Goal: Task Accomplishment & Management: Complete application form

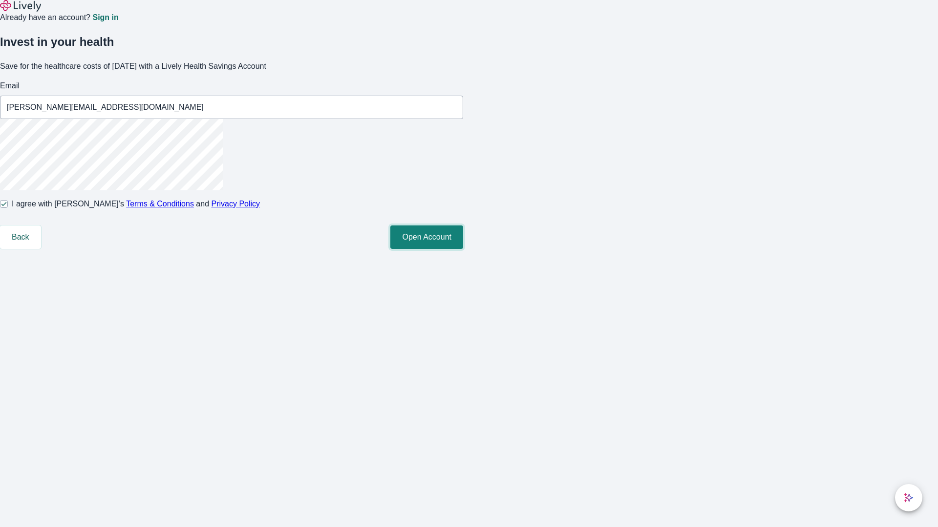
click at [463, 249] on button "Open Account" at bounding box center [426, 237] width 73 height 23
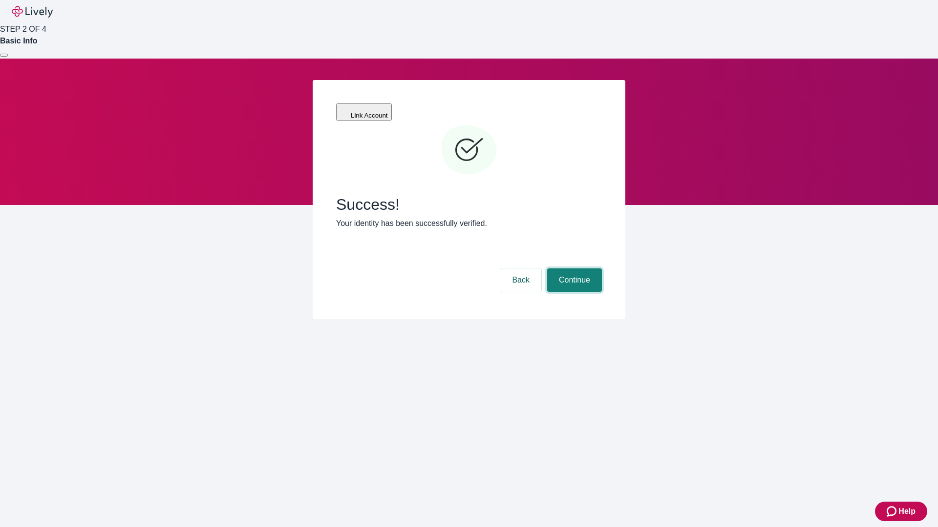
click at [573, 269] on button "Continue" at bounding box center [574, 280] width 55 height 23
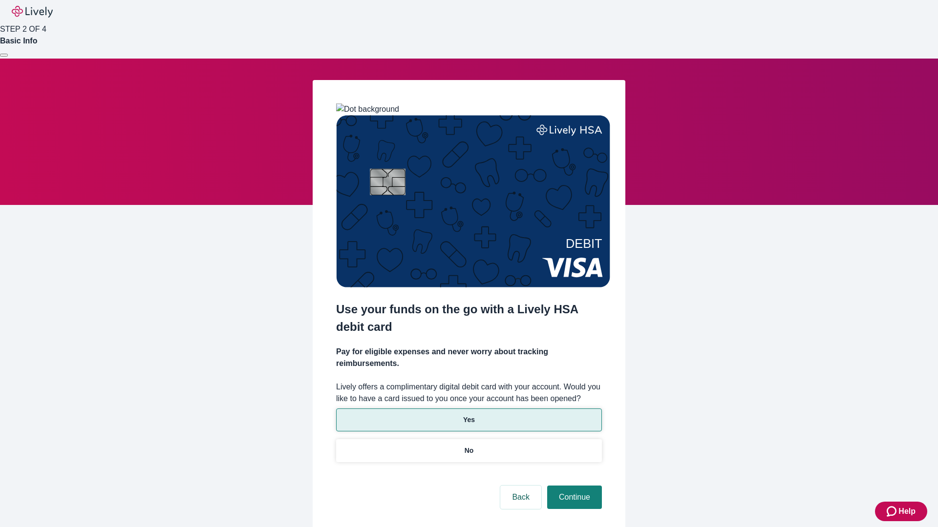
click at [468, 415] on p "Yes" at bounding box center [469, 420] width 12 height 10
click at [573, 486] on button "Continue" at bounding box center [574, 497] width 55 height 23
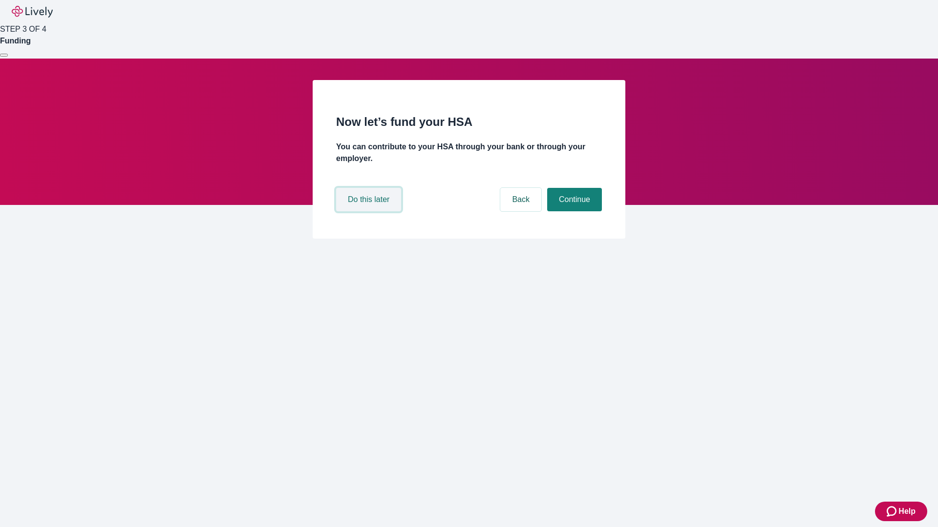
click at [370, 211] on button "Do this later" at bounding box center [368, 199] width 65 height 23
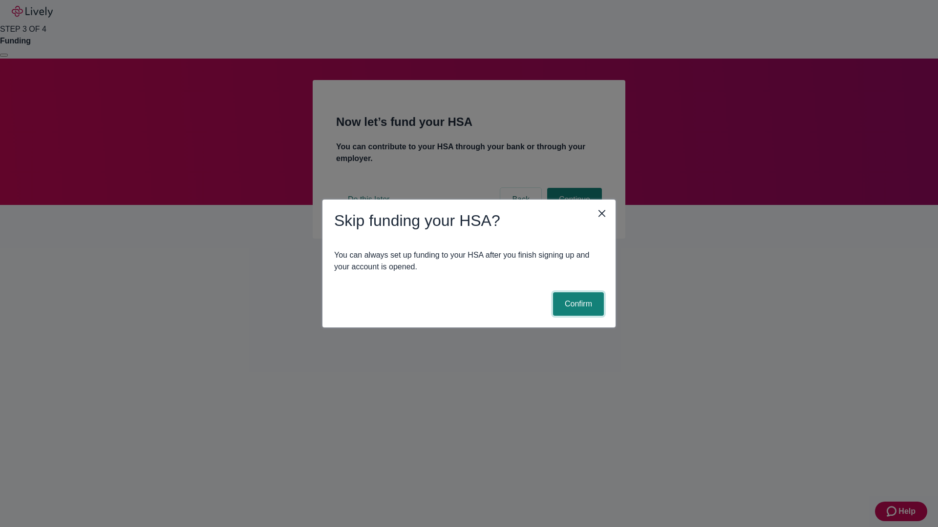
click at [577, 304] on button "Confirm" at bounding box center [578, 303] width 51 height 23
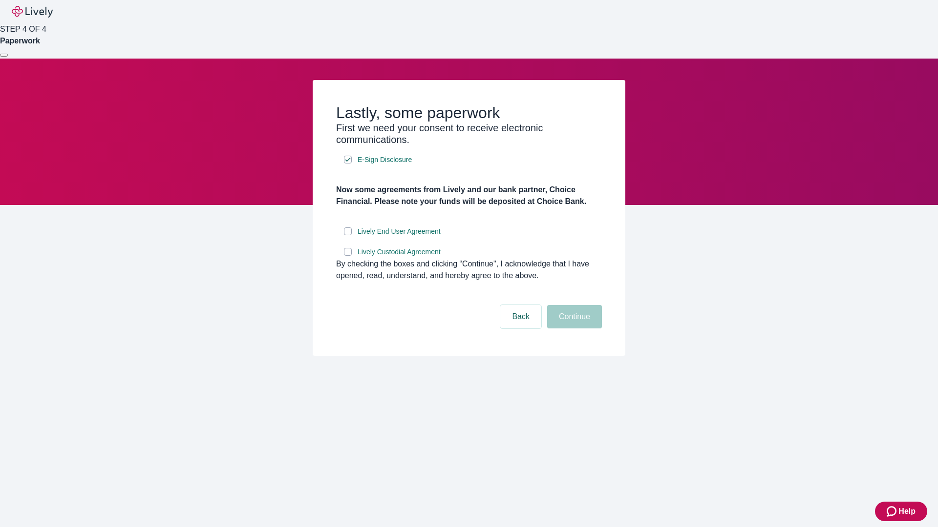
click at [348, 235] on input "Lively End User Agreement" at bounding box center [348, 232] width 8 height 8
checkbox input "true"
click at [348, 256] on input "Lively Custodial Agreement" at bounding box center [348, 252] width 8 height 8
checkbox input "true"
click at [573, 329] on button "Continue" at bounding box center [574, 316] width 55 height 23
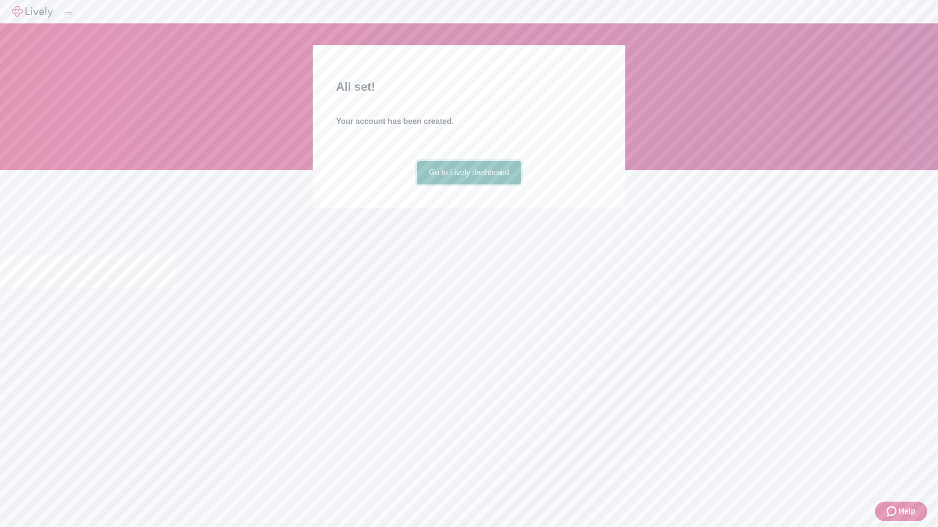
click at [468, 185] on link "Go to Lively dashboard" at bounding box center [469, 172] width 104 height 23
